Goal: Task Accomplishment & Management: Manage account settings

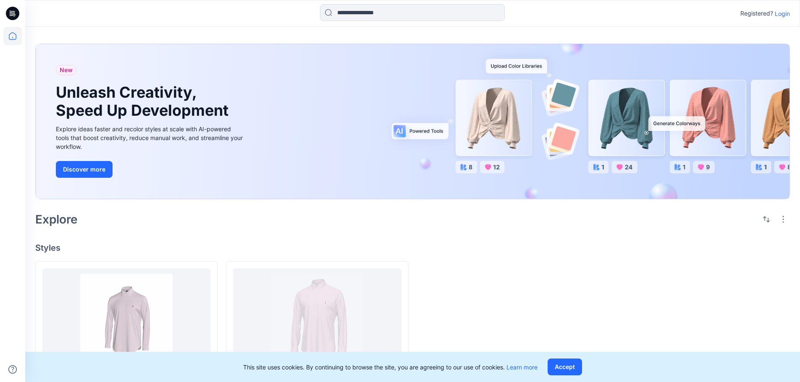
click at [788, 13] on p "Login" at bounding box center [782, 13] width 15 height 9
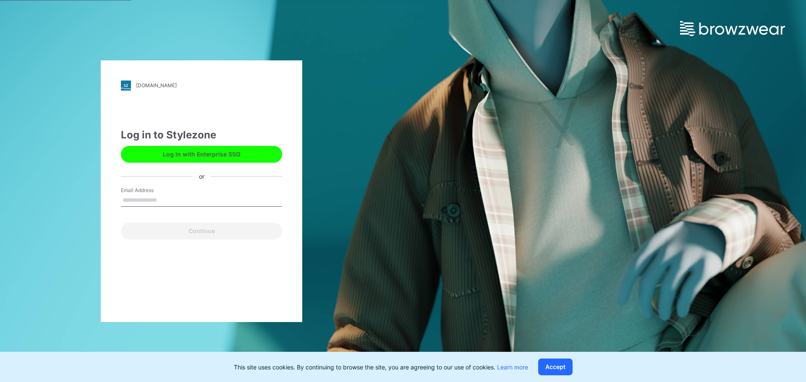
click at [206, 201] on input "Email Address" at bounding box center [201, 200] width 161 height 13
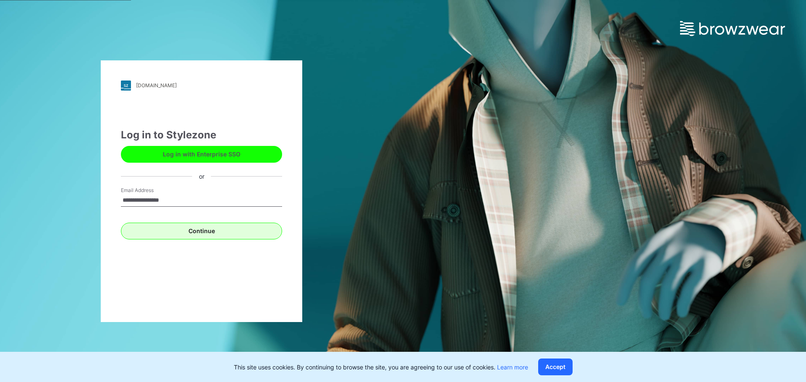
type input "**********"
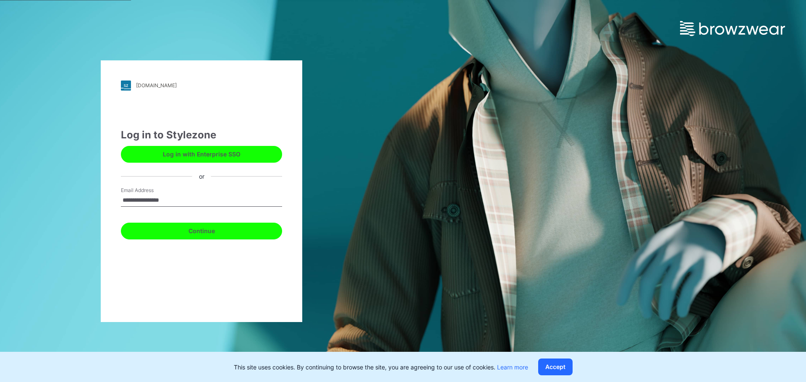
click at [141, 230] on button "Continue" at bounding box center [201, 231] width 161 height 17
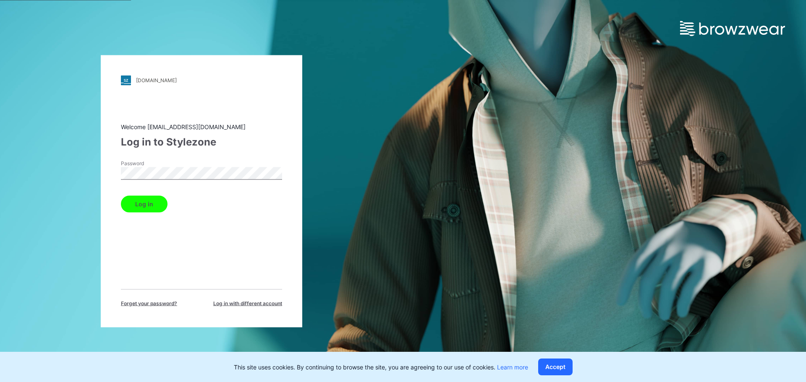
click at [121, 196] on button "Log in" at bounding box center [144, 204] width 47 height 17
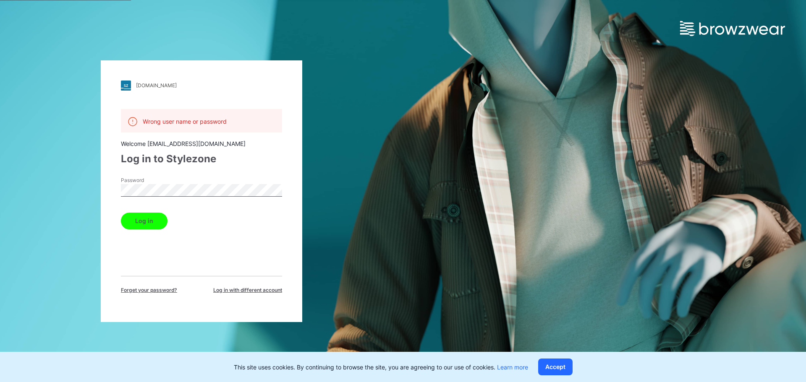
click at [169, 288] on span "Forget your password?" at bounding box center [149, 291] width 56 height 8
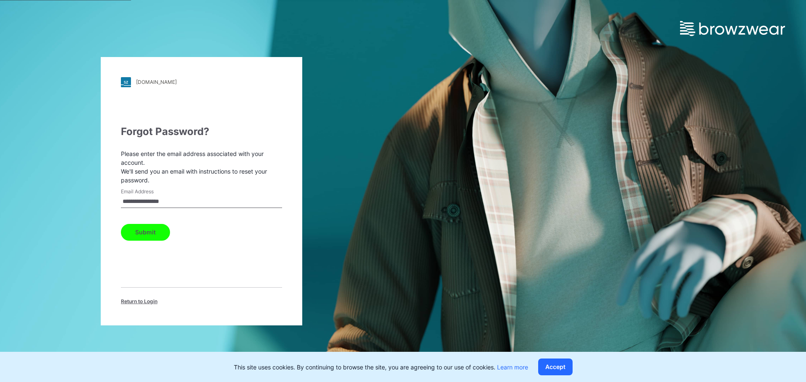
click at [155, 237] on button "Submit" at bounding box center [145, 232] width 49 height 17
